Goal: Task Accomplishment & Management: Manage account settings

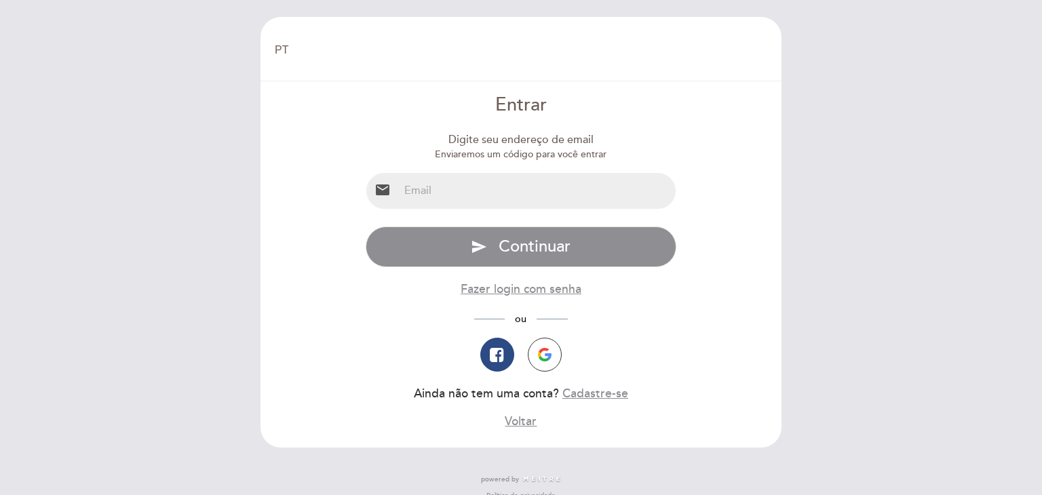
select select "pt"
drag, startPoint x: 481, startPoint y: 210, endPoint x: 509, endPoint y: 191, distance: 34.2
click at [509, 191] on div "Digite seu endereço de email Enviaremos um código para você entrar email Especi…" at bounding box center [521, 281] width 311 height 298
click at [509, 191] on input "email" at bounding box center [537, 191] width 277 height 36
type input "[PERSON_NAME][EMAIL_ADDRESS][DOMAIN_NAME]"
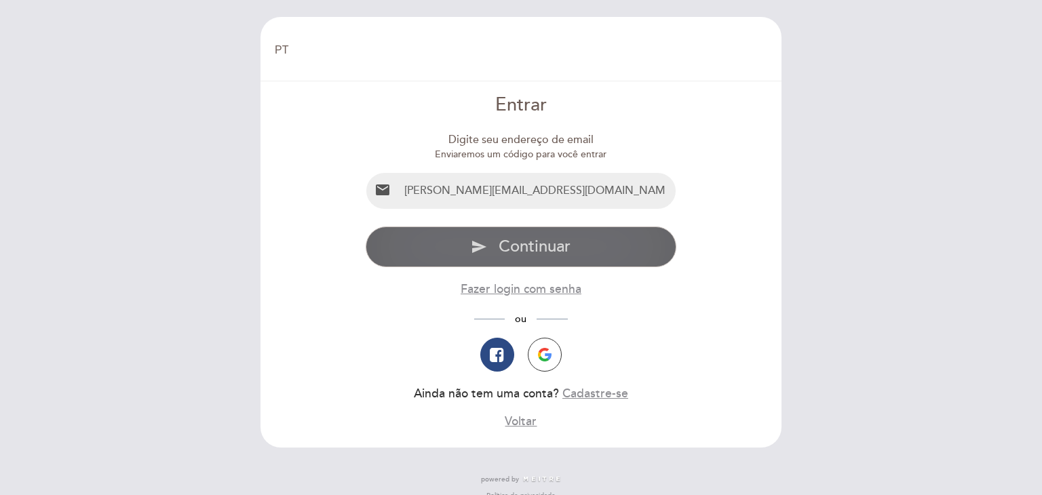
click at [511, 246] on span "Continuar" at bounding box center [535, 247] width 72 height 20
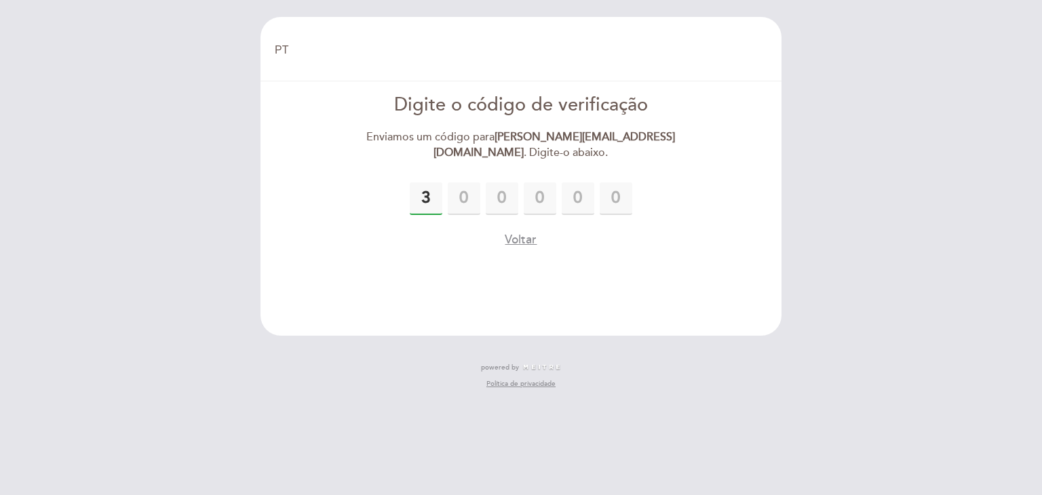
type input "3"
type input "7"
type input "8"
type input "5"
type input "0"
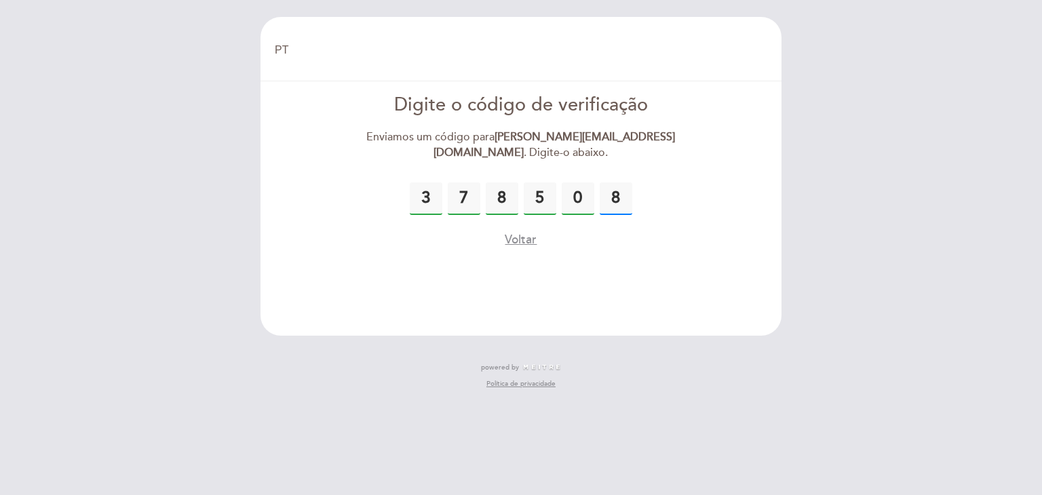
type input "8"
